Goal: Task Accomplishment & Management: Manage account settings

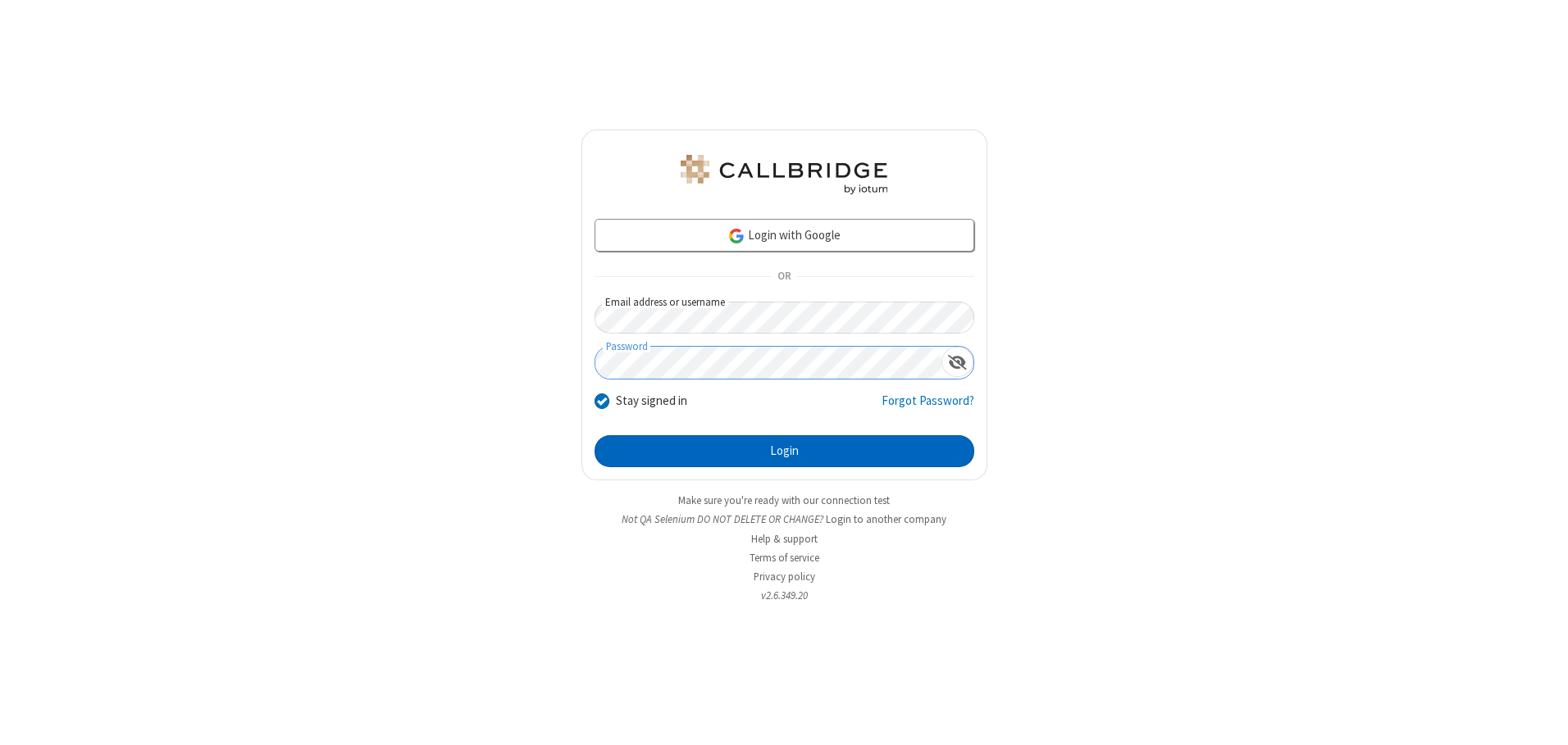
click at [784, 451] on button "Login" at bounding box center [784, 451] width 380 height 33
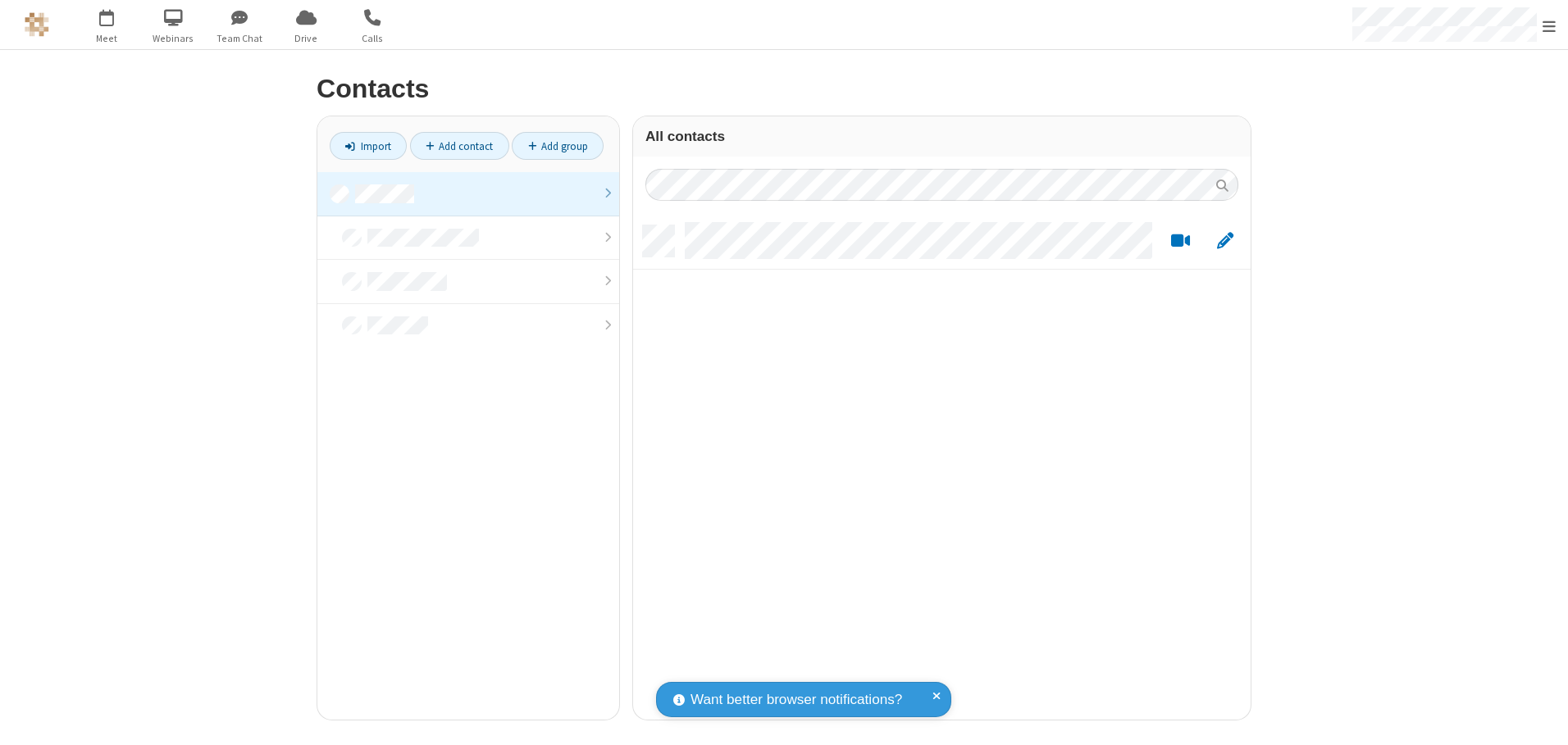
scroll to position [494, 605]
click at [468, 193] on link at bounding box center [468, 194] width 302 height 45
click at [459, 146] on link "Add contact" at bounding box center [460, 146] width 100 height 28
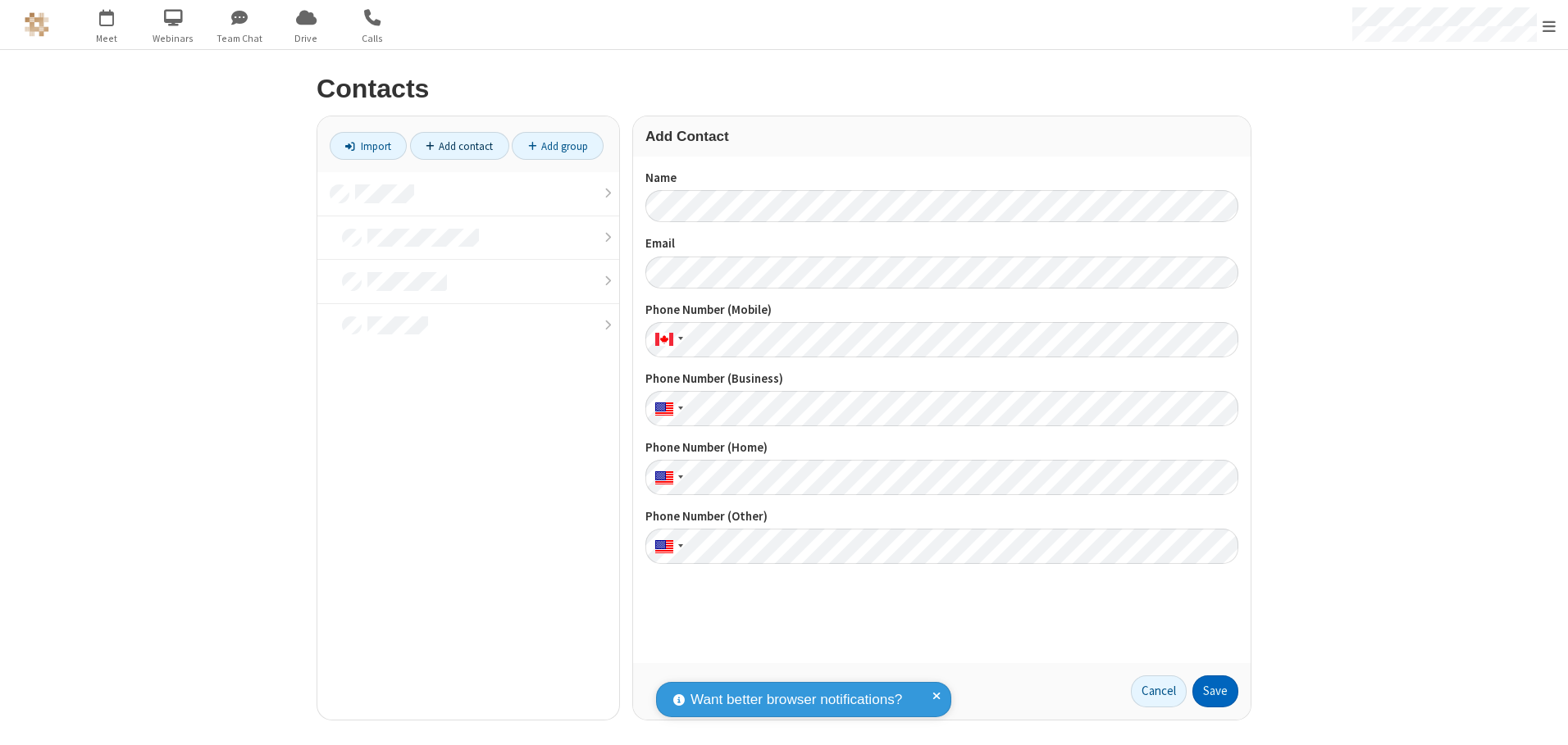
click at [1215, 691] on button "Save" at bounding box center [1214, 691] width 46 height 33
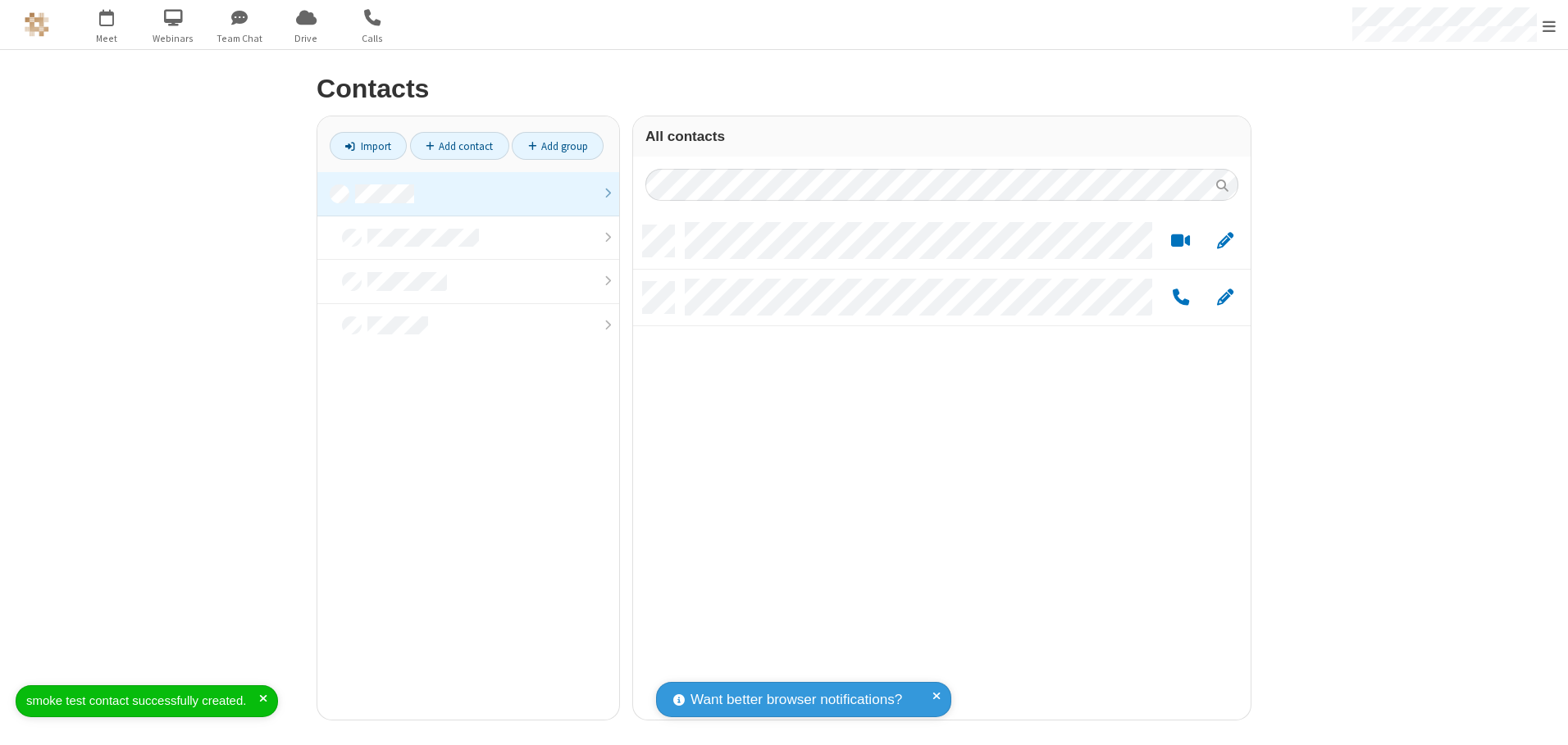
scroll to position [494, 605]
